Goal: Task Accomplishment & Management: Complete application form

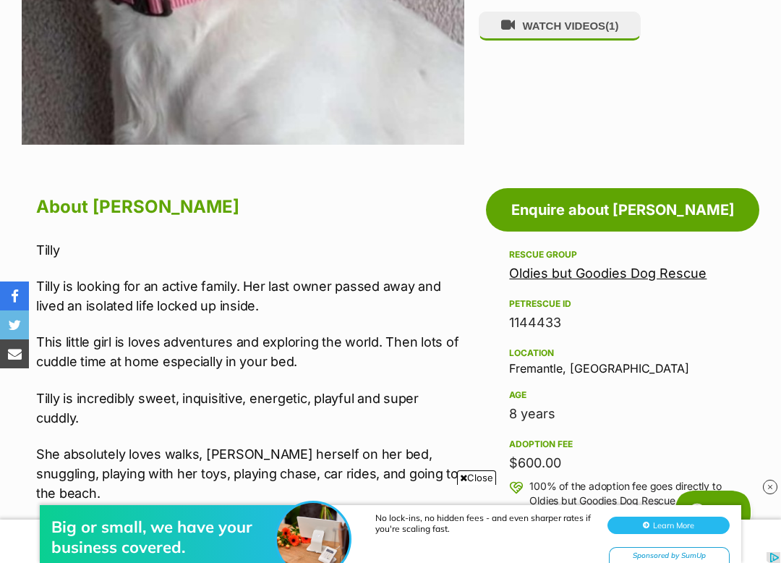
click at [611, 213] on link "Enquire about Tilly" at bounding box center [623, 209] width 274 height 43
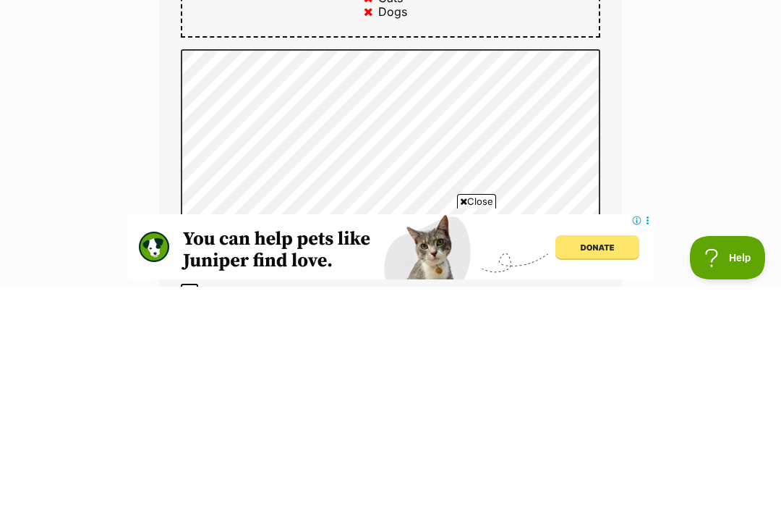
scroll to position [998, 0]
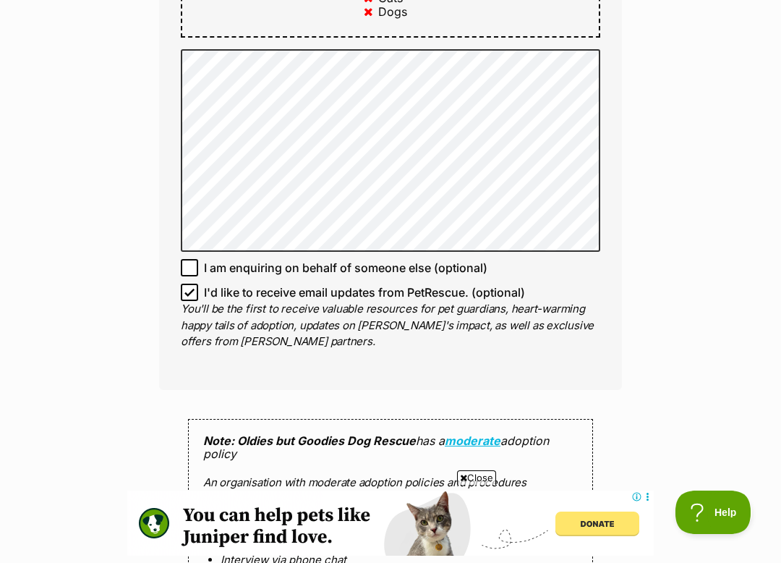
click at [135, 412] on div "Enquire about Tilly Want to increase your chances of a successful enquiry? Upda…" at bounding box center [390, 98] width 781 height 1928
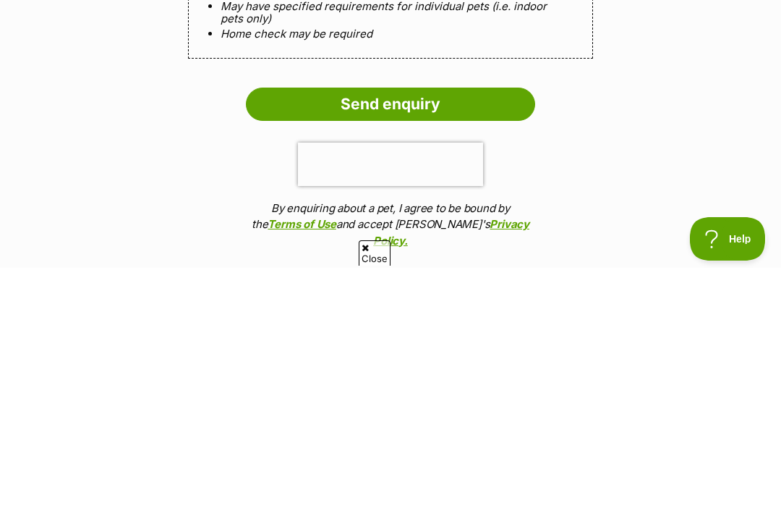
scroll to position [0, 0]
click at [357, 347] on input "Send enquiry" at bounding box center [390, 363] width 289 height 33
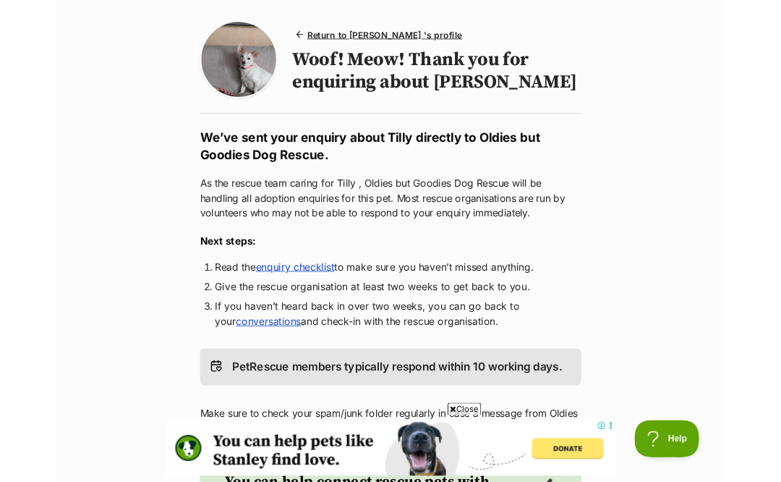
scroll to position [114, 0]
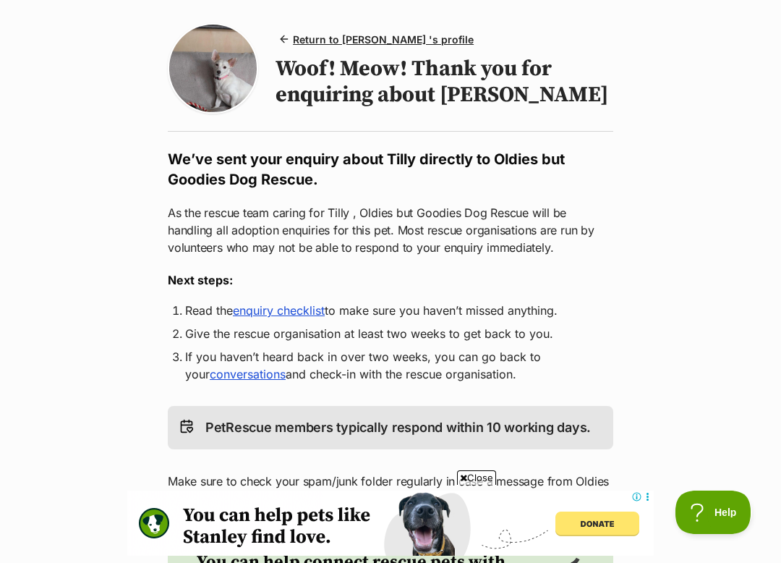
click at [274, 318] on link "enquiry checklist" at bounding box center [279, 310] width 92 height 14
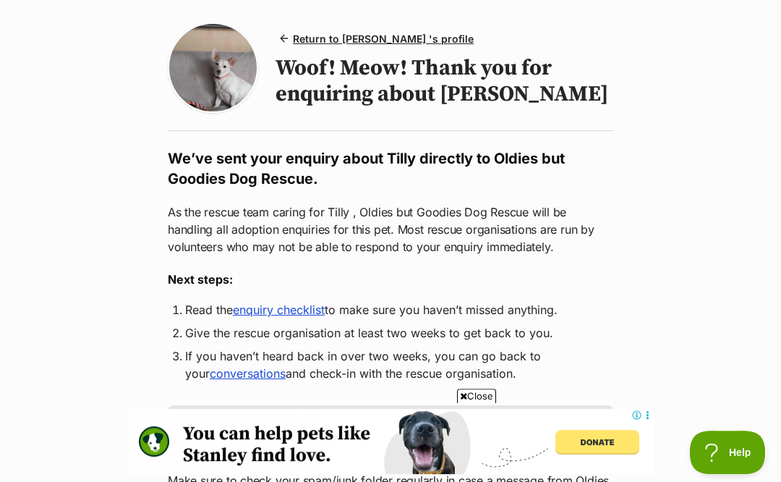
scroll to position [155, 0]
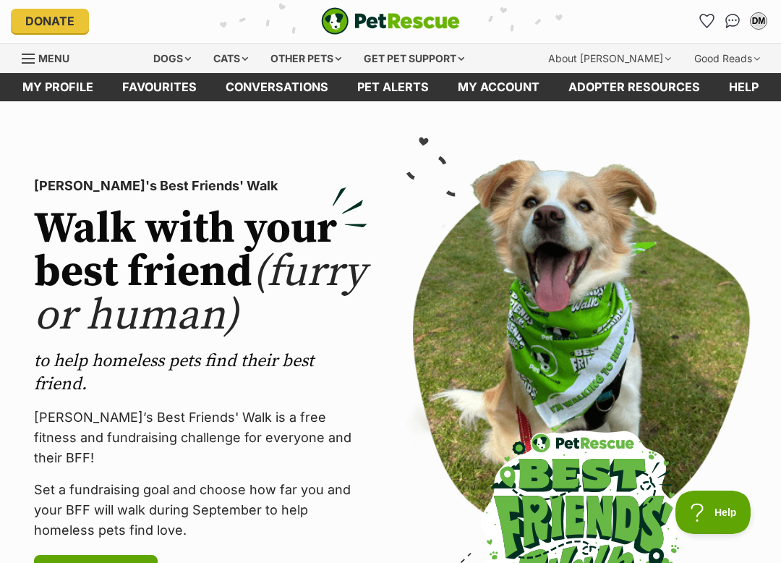
click at [71, 92] on link "My profile" at bounding box center [58, 87] width 100 height 28
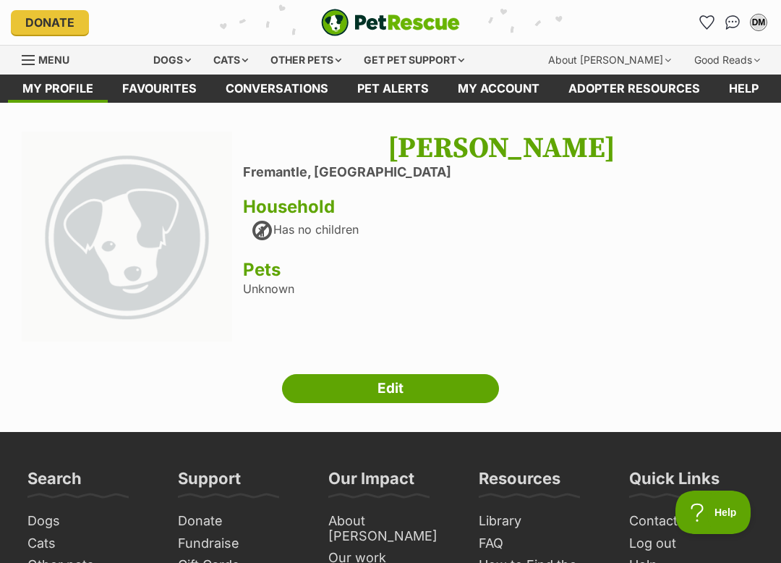
click at [187, 54] on div "Dogs" at bounding box center [172, 60] width 58 height 29
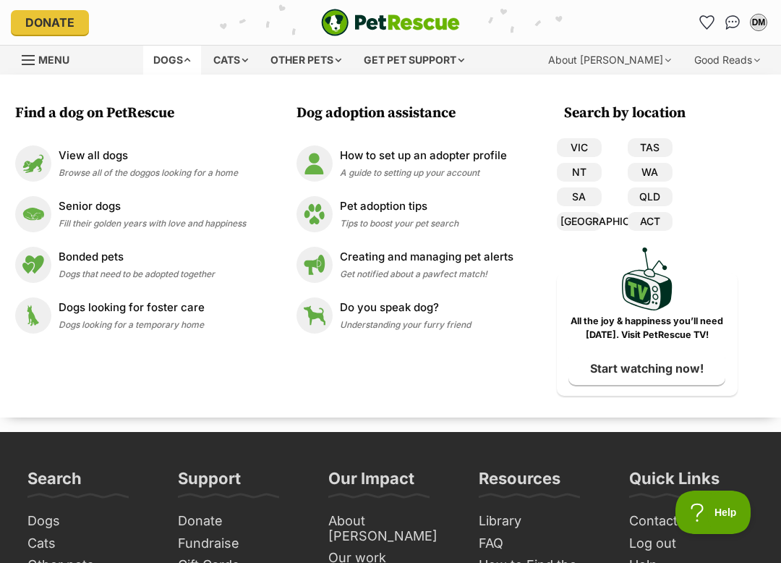
click at [650, 164] on link "WA" at bounding box center [650, 172] width 45 height 19
